Goal: Task Accomplishment & Management: Manage account settings

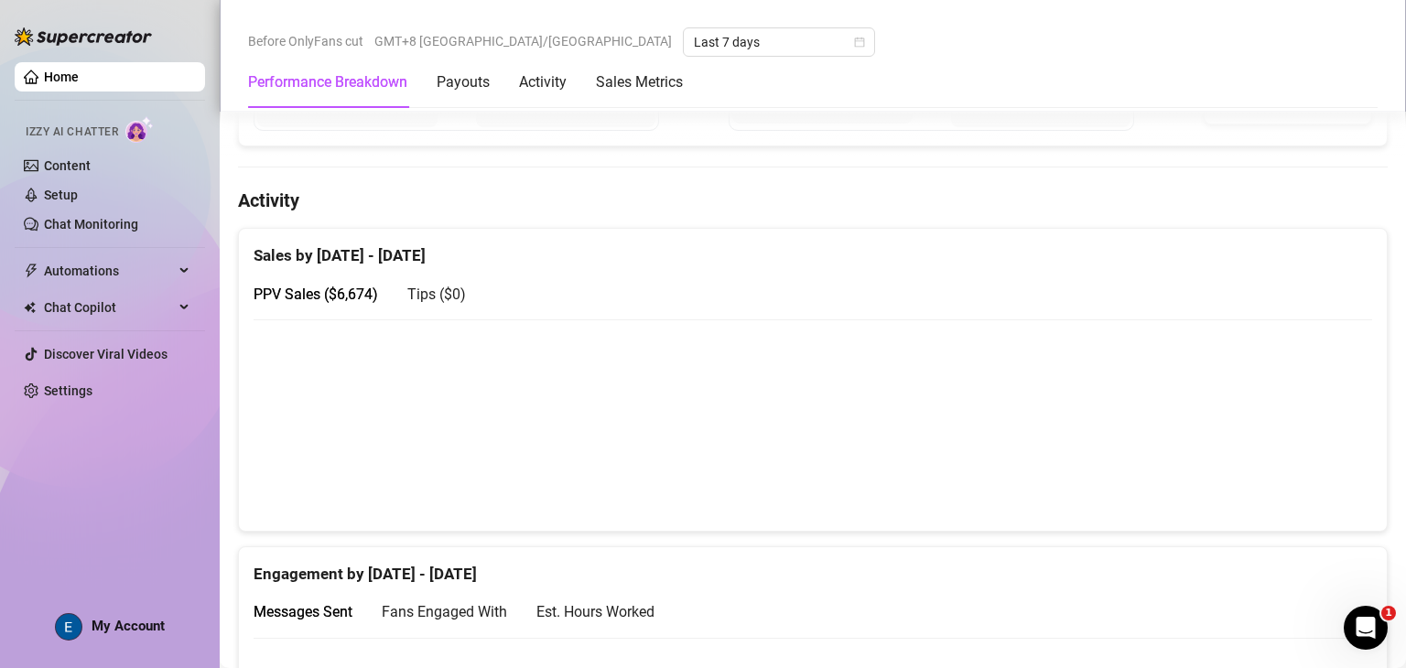
scroll to position [777, 0]
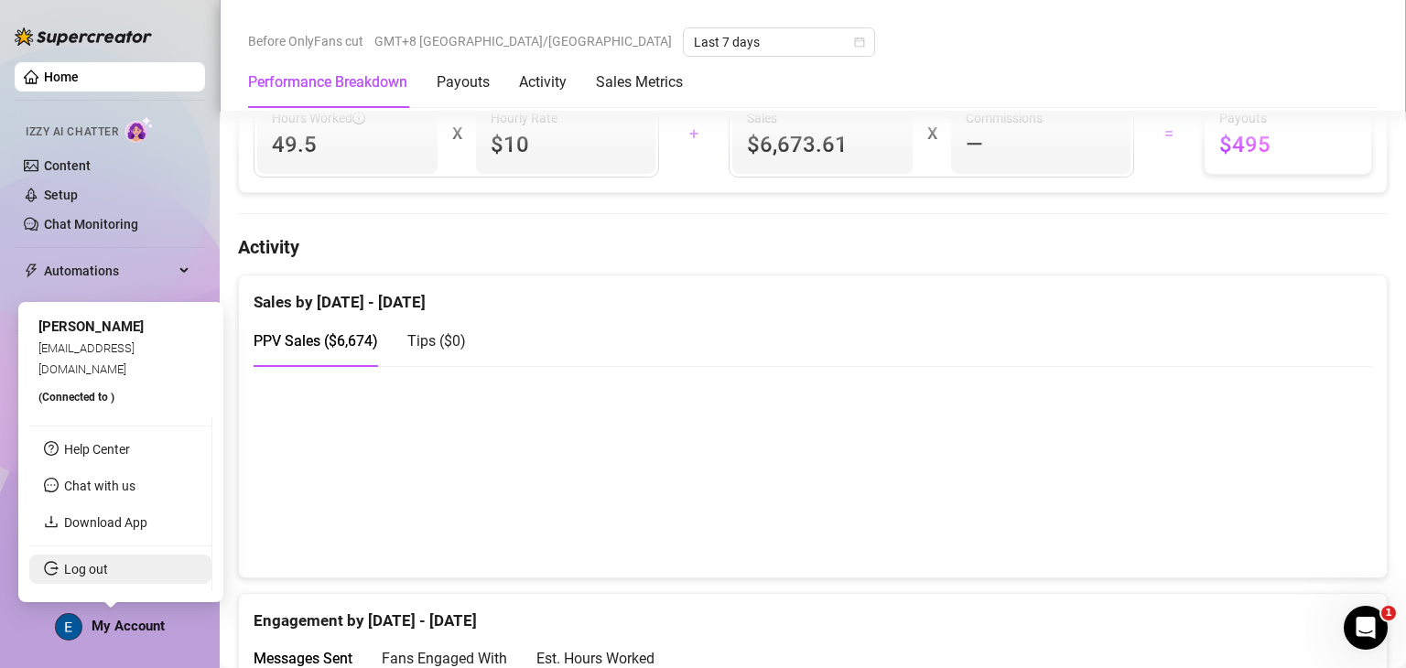
click at [108, 570] on link "Log out" at bounding box center [86, 569] width 44 height 15
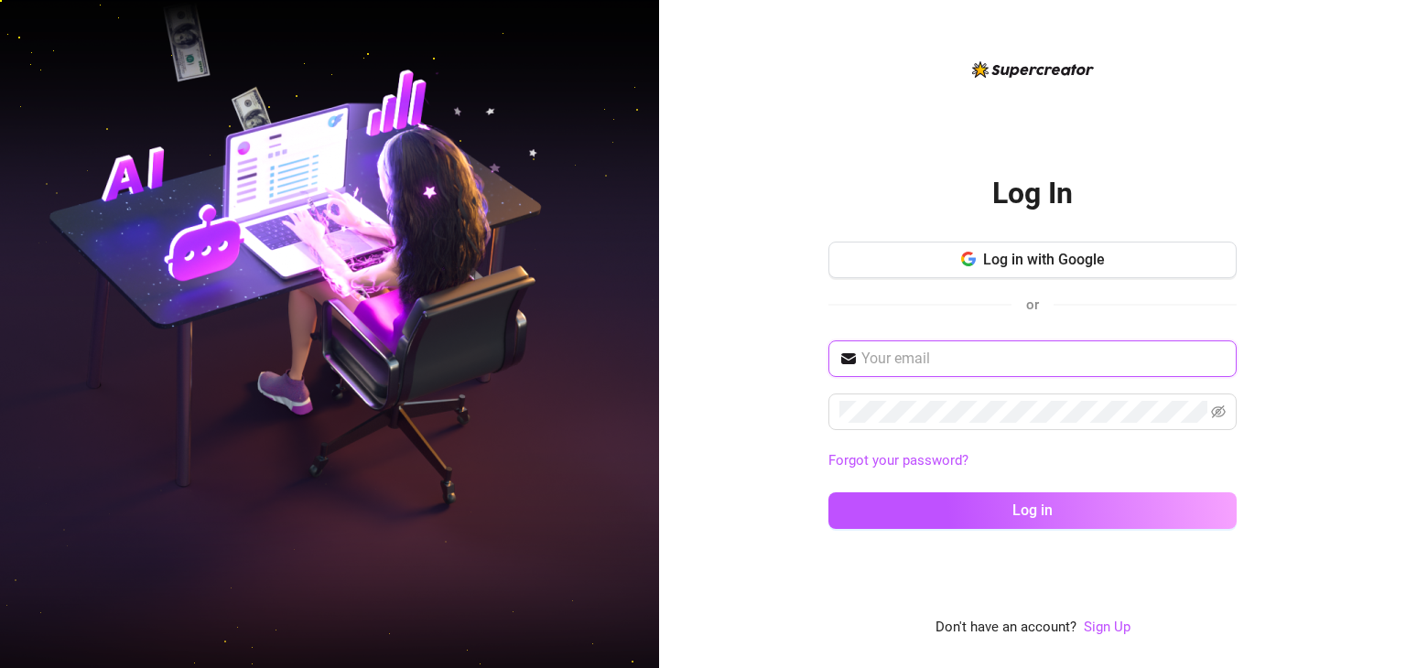
click at [457, 360] on input "text" at bounding box center [1043, 359] width 364 height 22
type input "[EMAIL_ADDRESS][DOMAIN_NAME]"
click at [457, 492] on button "Log in" at bounding box center [1032, 510] width 408 height 37
